Goal: Information Seeking & Learning: Understand process/instructions

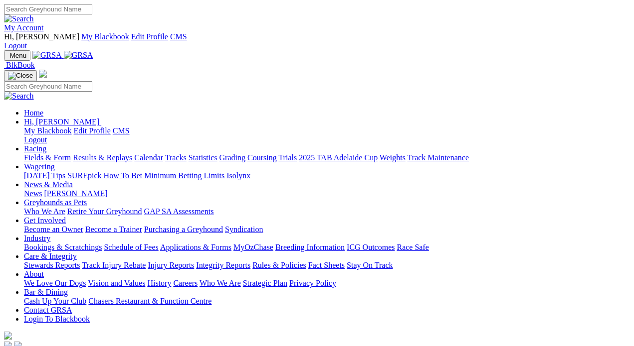
click at [77, 252] on link "Care & Integrity" at bounding box center [50, 256] width 53 height 8
click at [306, 261] on link "Rules & Policies" at bounding box center [279, 265] width 54 height 8
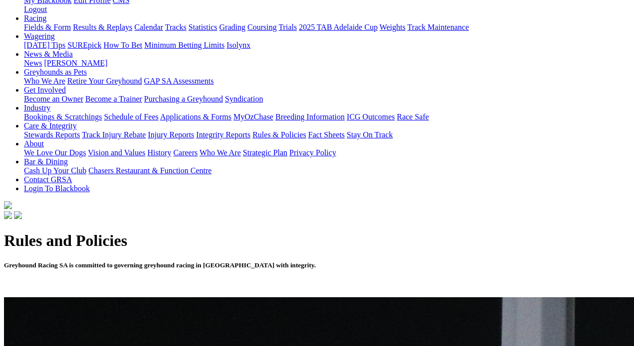
scroll to position [158, 0]
